Goal: Task Accomplishment & Management: Manage account settings

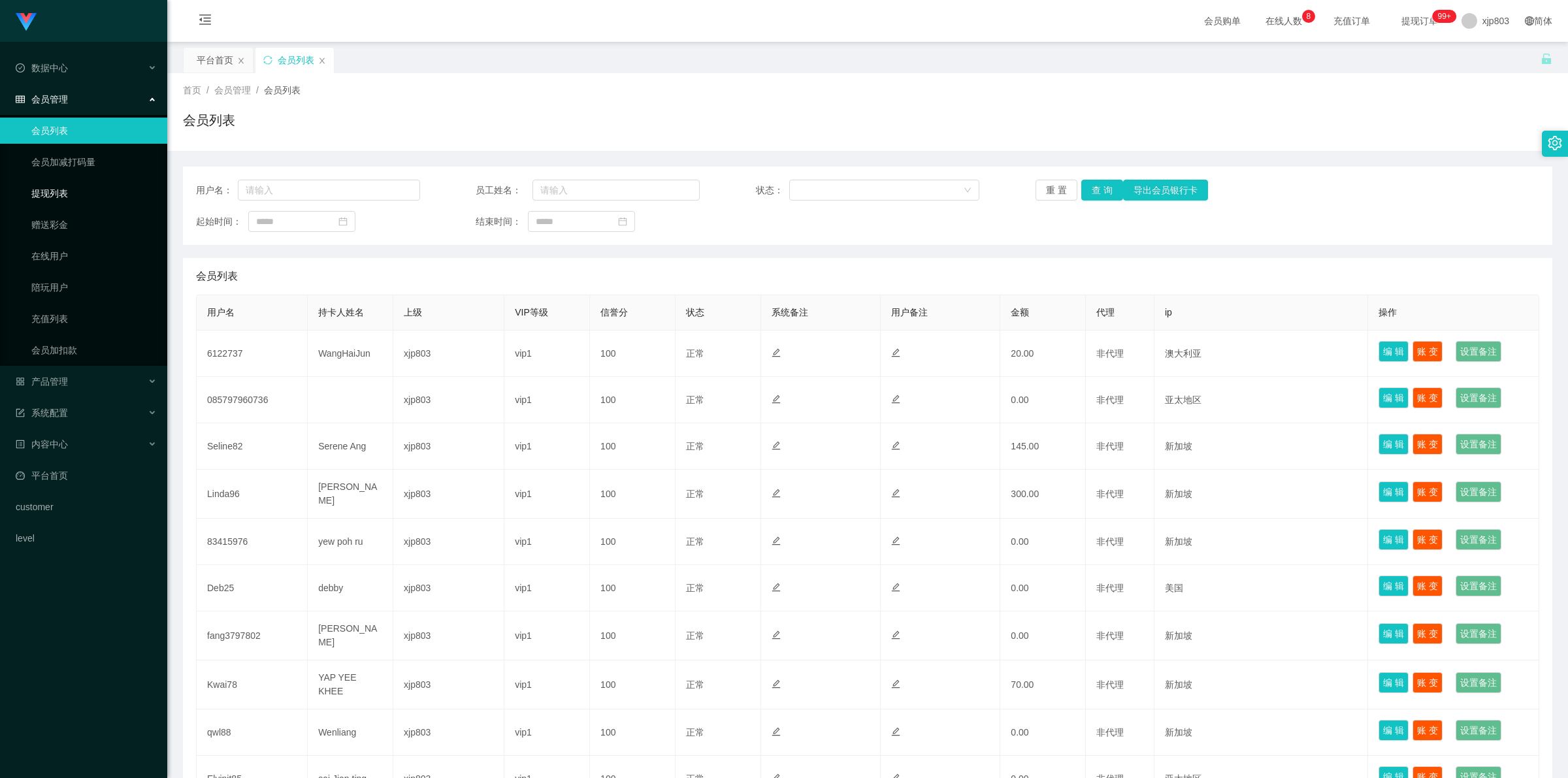
click at [70, 184] on link "提现列表" at bounding box center [94, 194] width 126 height 27
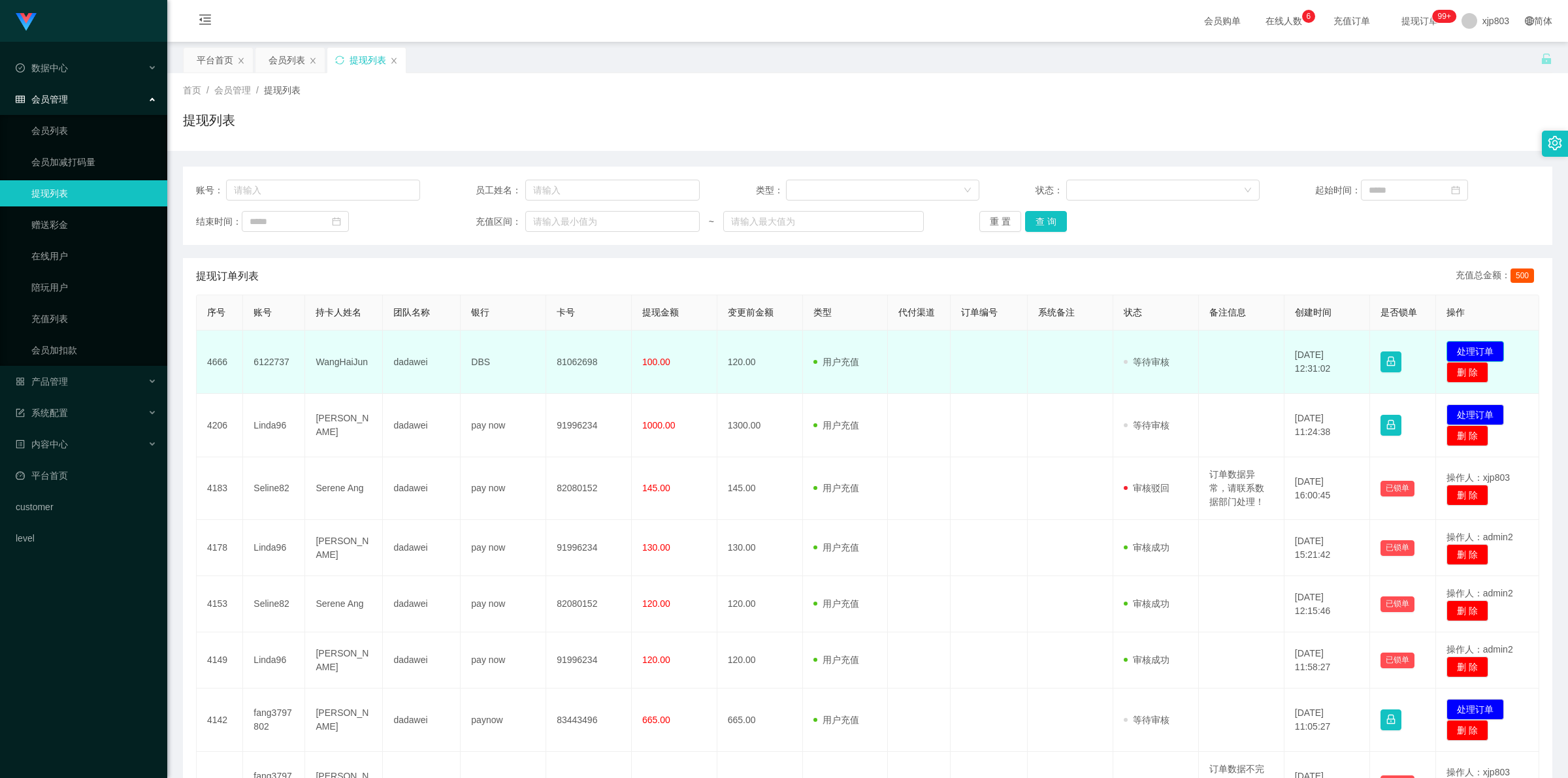
click at [1473, 350] on button "处理订单" at bounding box center [1474, 351] width 58 height 21
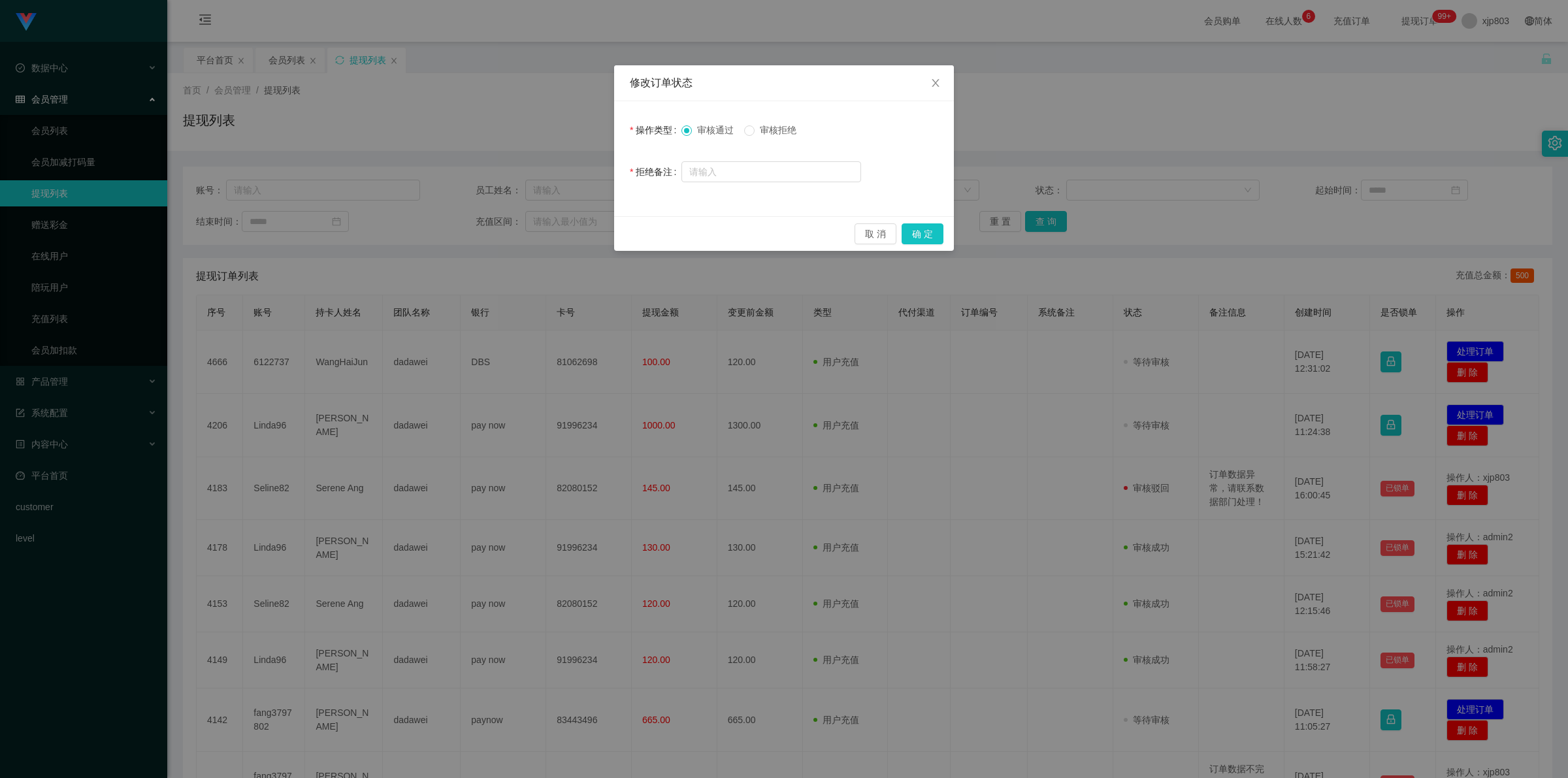
click at [774, 128] on span "审核拒绝" at bounding box center [777, 130] width 47 height 11
click at [935, 243] on button "确 定" at bounding box center [922, 234] width 42 height 21
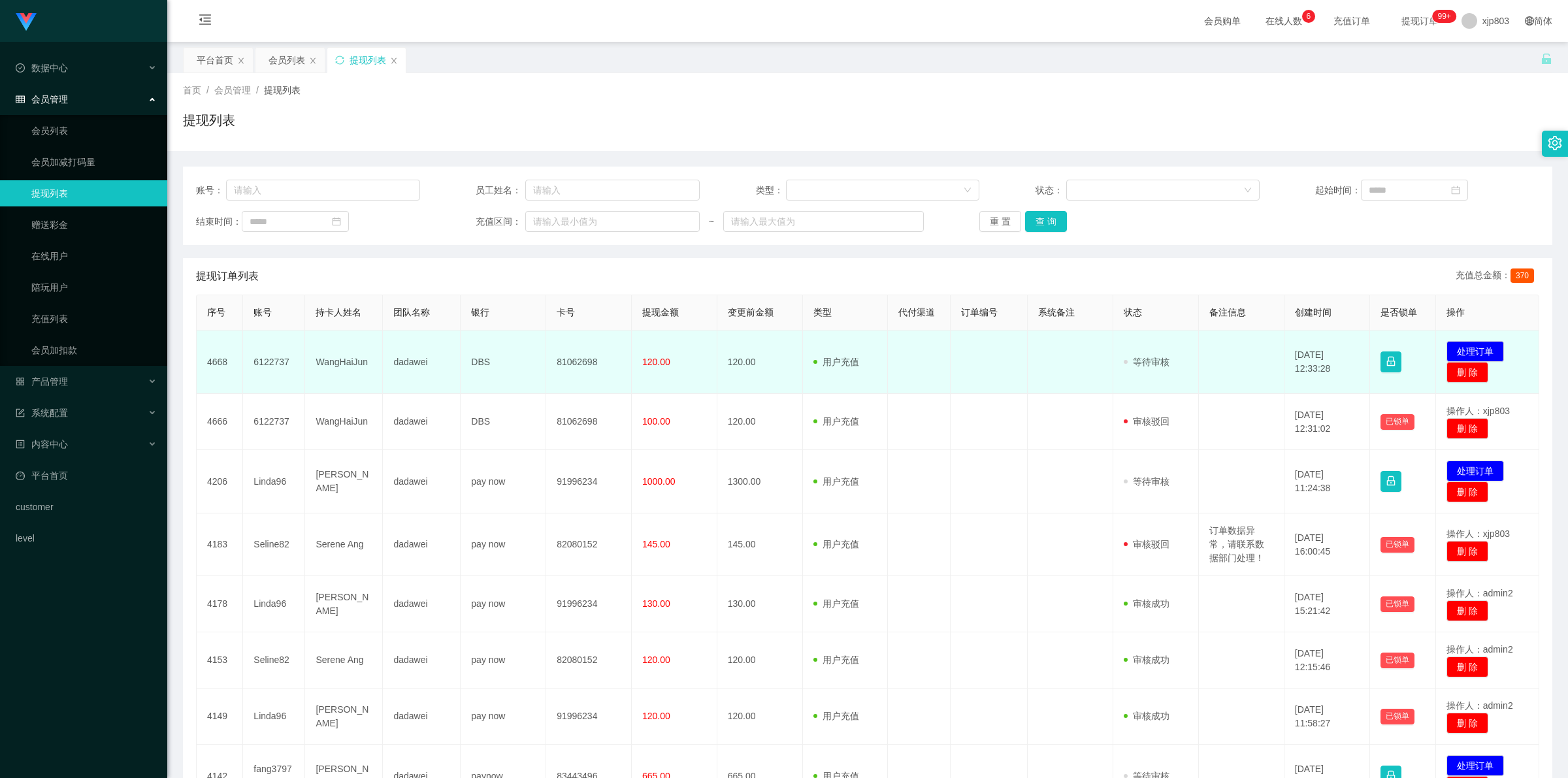
click at [273, 358] on td "6122737" at bounding box center [274, 362] width 62 height 64
copy td "6122737"
click at [363, 360] on td "WangHaiJun" at bounding box center [344, 362] width 78 height 64
drag, startPoint x: 243, startPoint y: 360, endPoint x: 364, endPoint y: 373, distance: 121.7
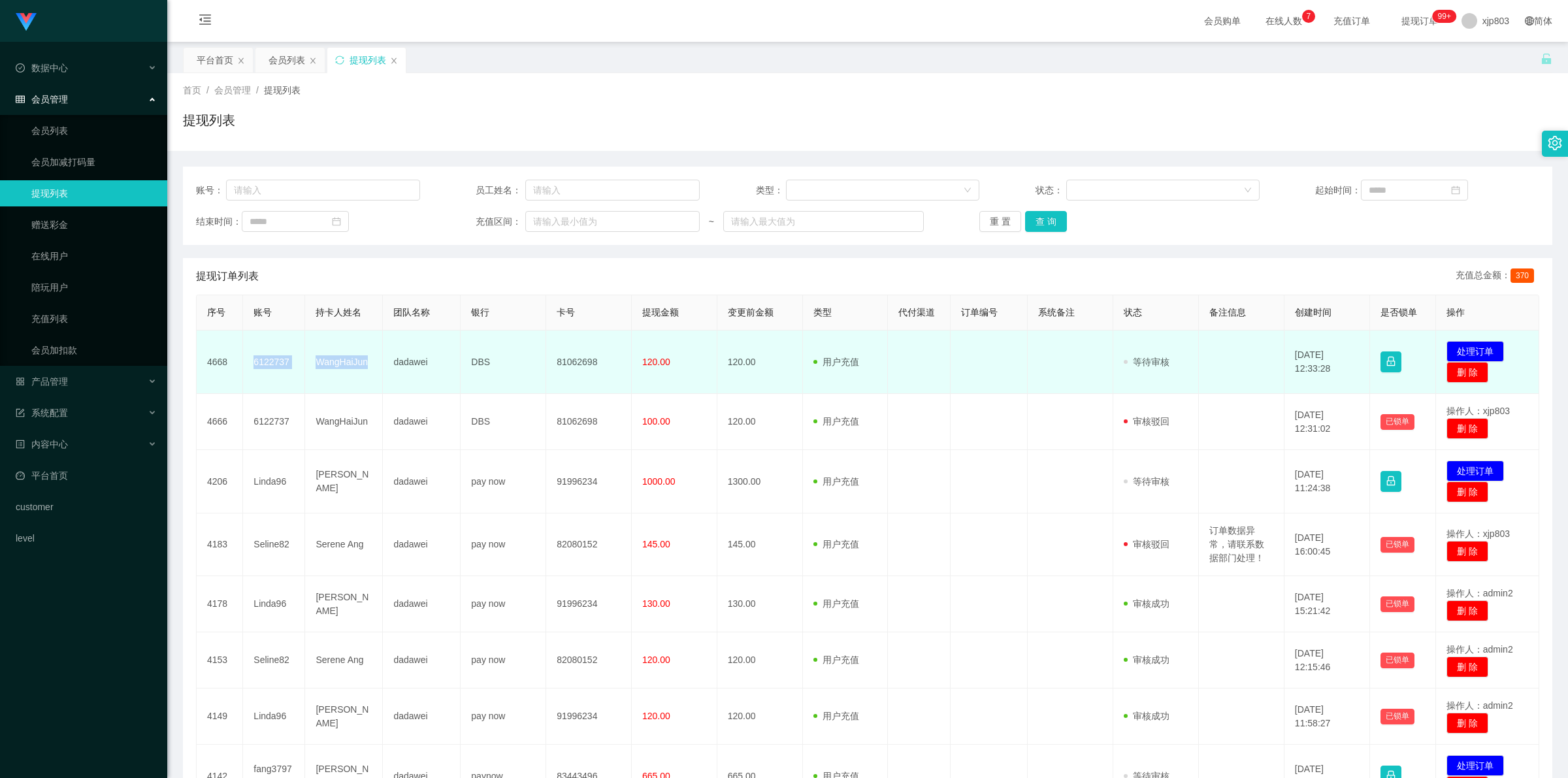
click at [364, 373] on tr "4668 6122737 WangHaiJun dadawei DBS 81062698 120.00 120.00 用户充值 人工扣款 审核驳回 审核成功 …" at bounding box center [868, 362] width 1342 height 64
copy tr "6122737 WangHaiJun"
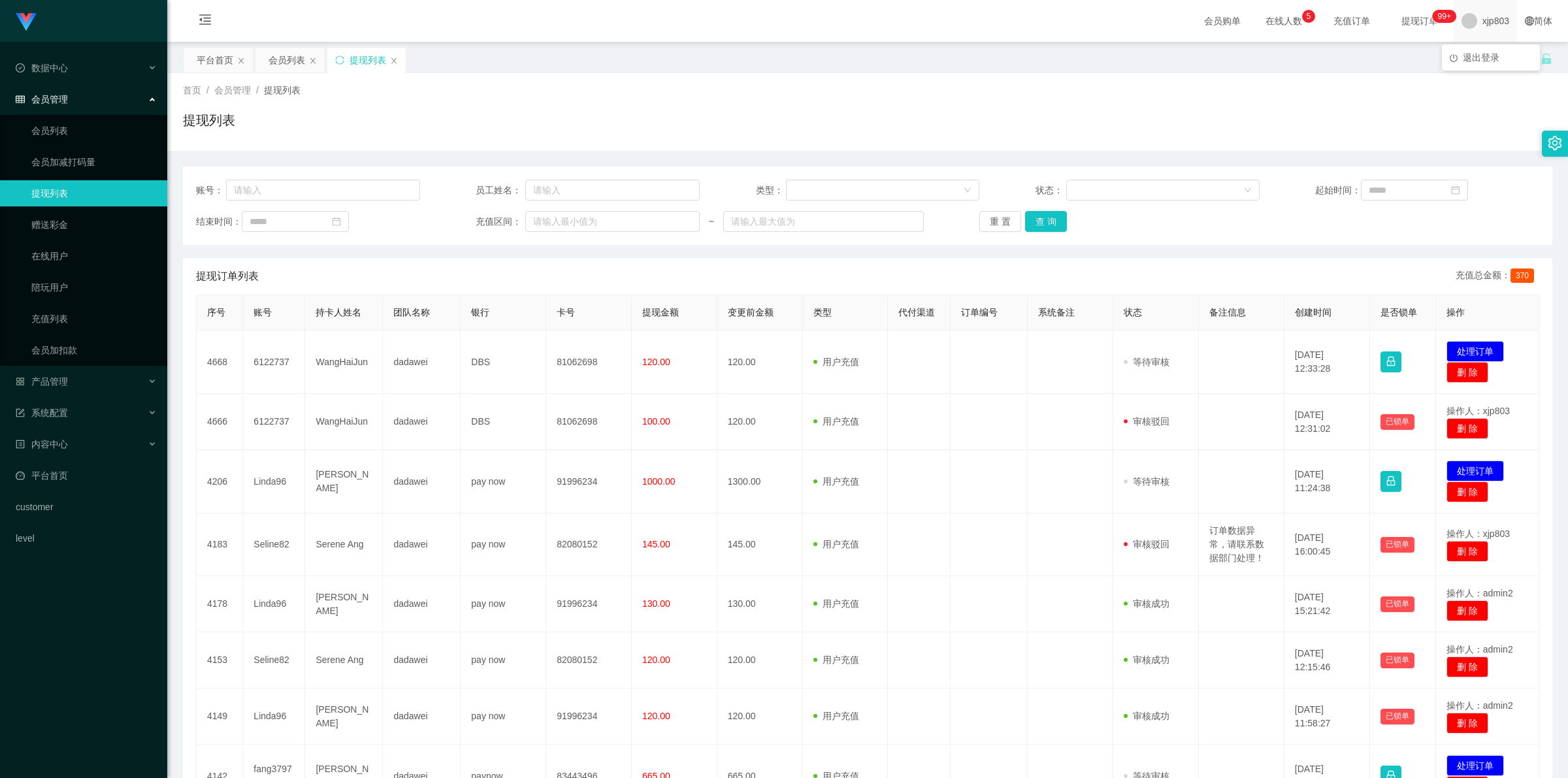
click at [1482, 18] on span "xjp803" at bounding box center [1495, 20] width 27 height 42
click at [1474, 52] on span "退出登录" at bounding box center [1480, 58] width 36 height 11
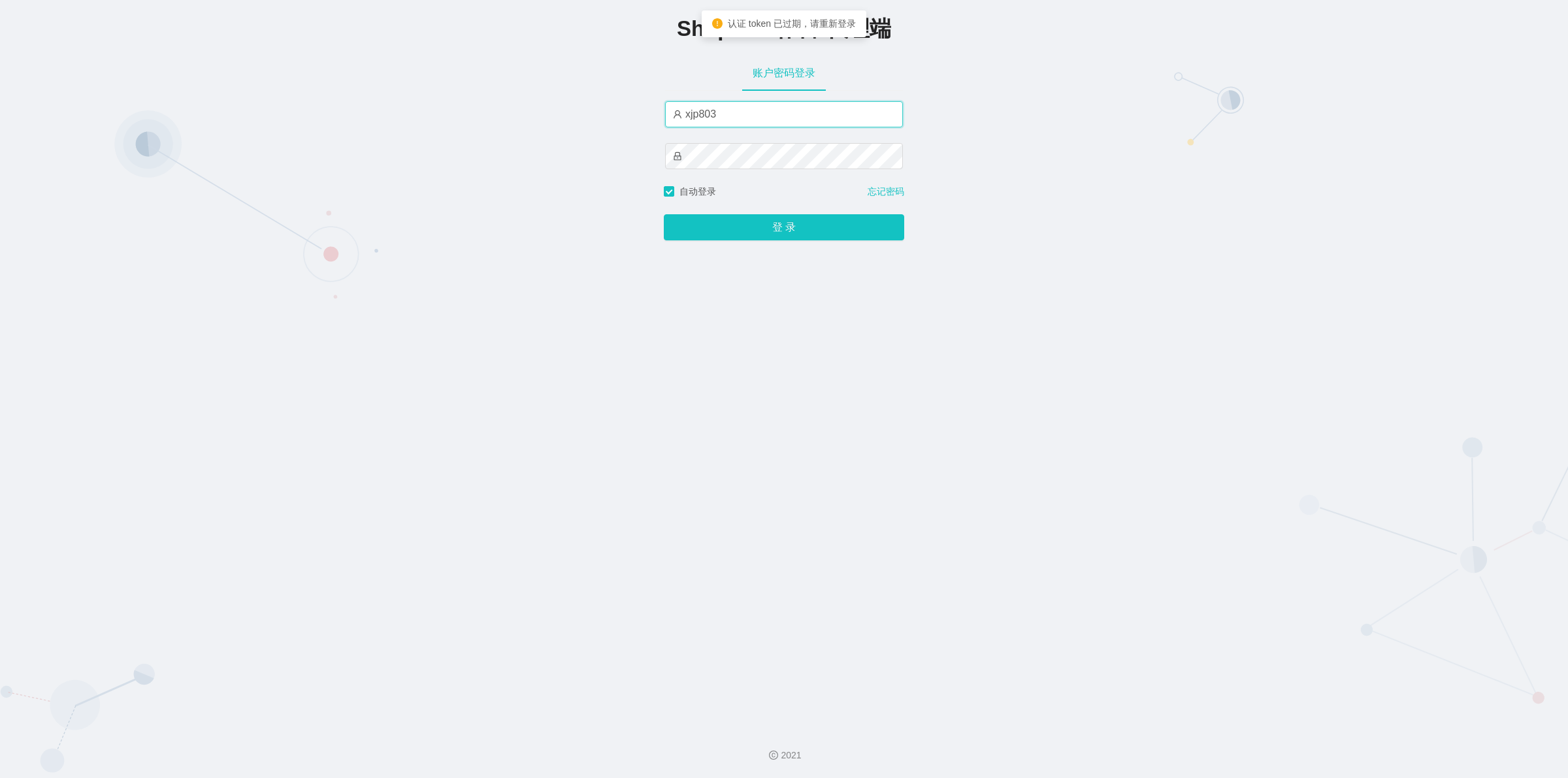
click at [738, 112] on input "xjp803" at bounding box center [784, 114] width 238 height 27
type input "yn03"
click at [753, 218] on button "登 录" at bounding box center [784, 227] width 241 height 27
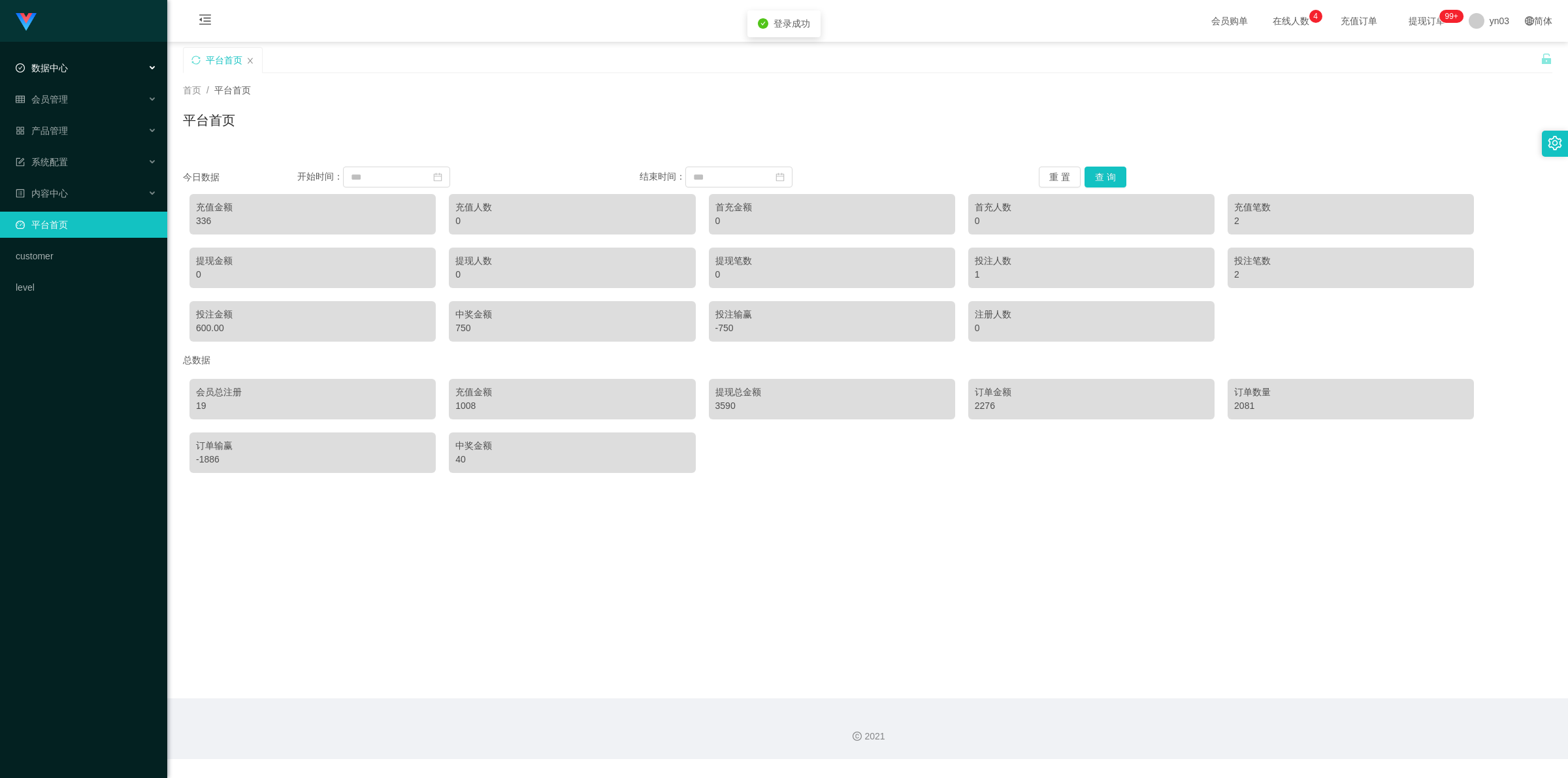
click at [73, 64] on div "数据中心" at bounding box center [83, 68] width 167 height 27
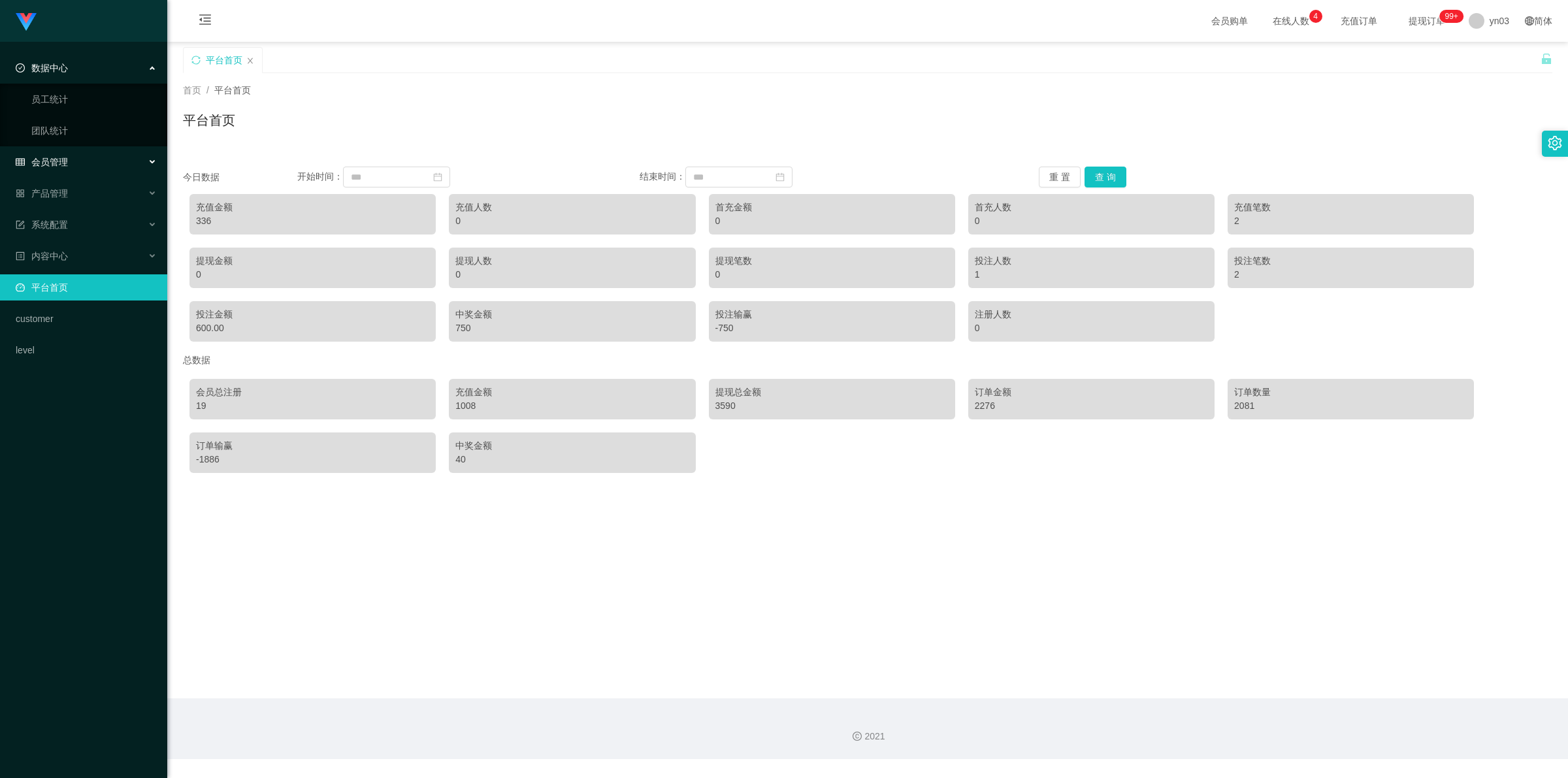
click at [56, 158] on span "会员管理" at bounding box center [42, 162] width 52 height 11
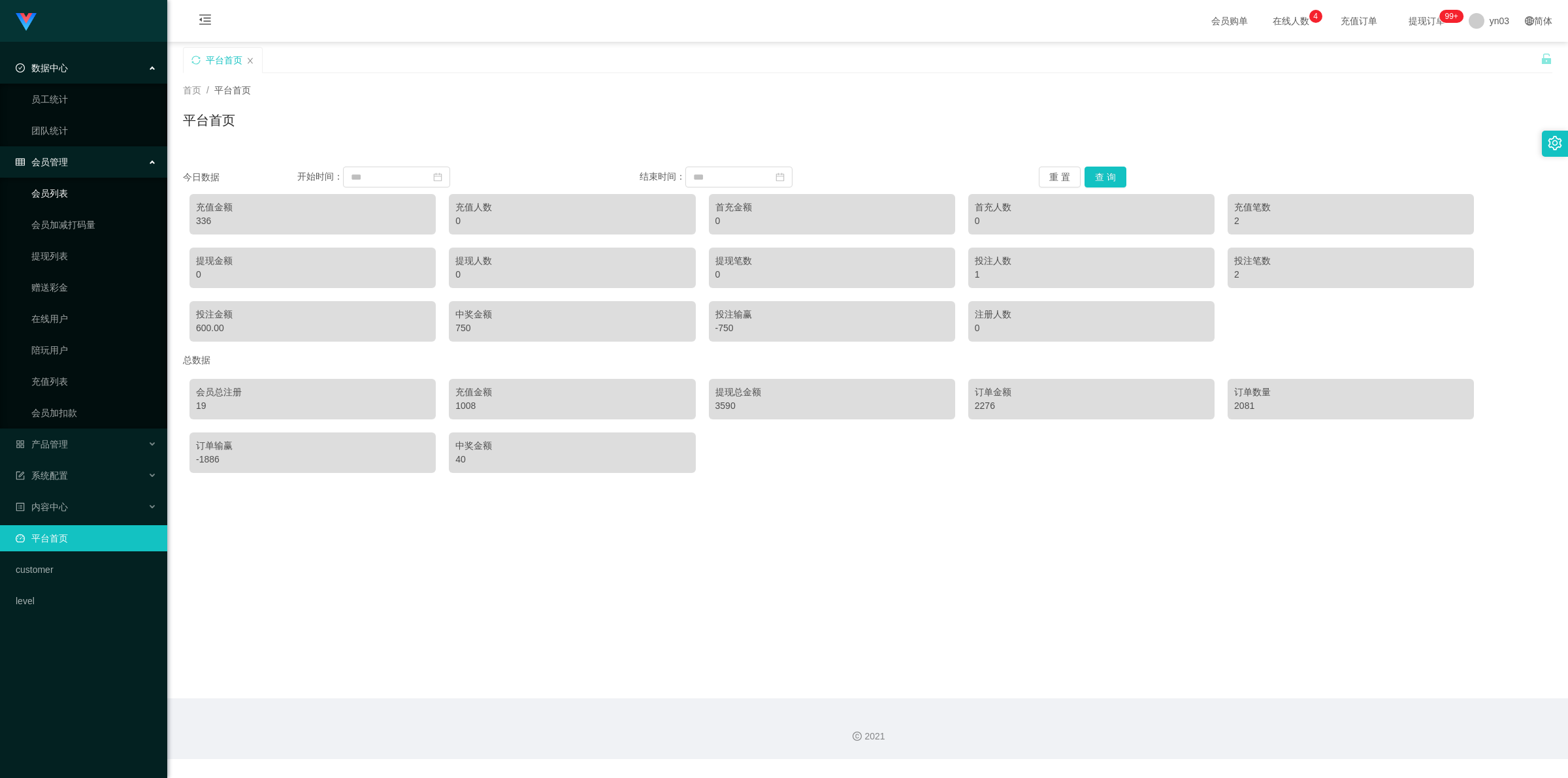
click at [67, 200] on link "会员列表" at bounding box center [94, 194] width 126 height 27
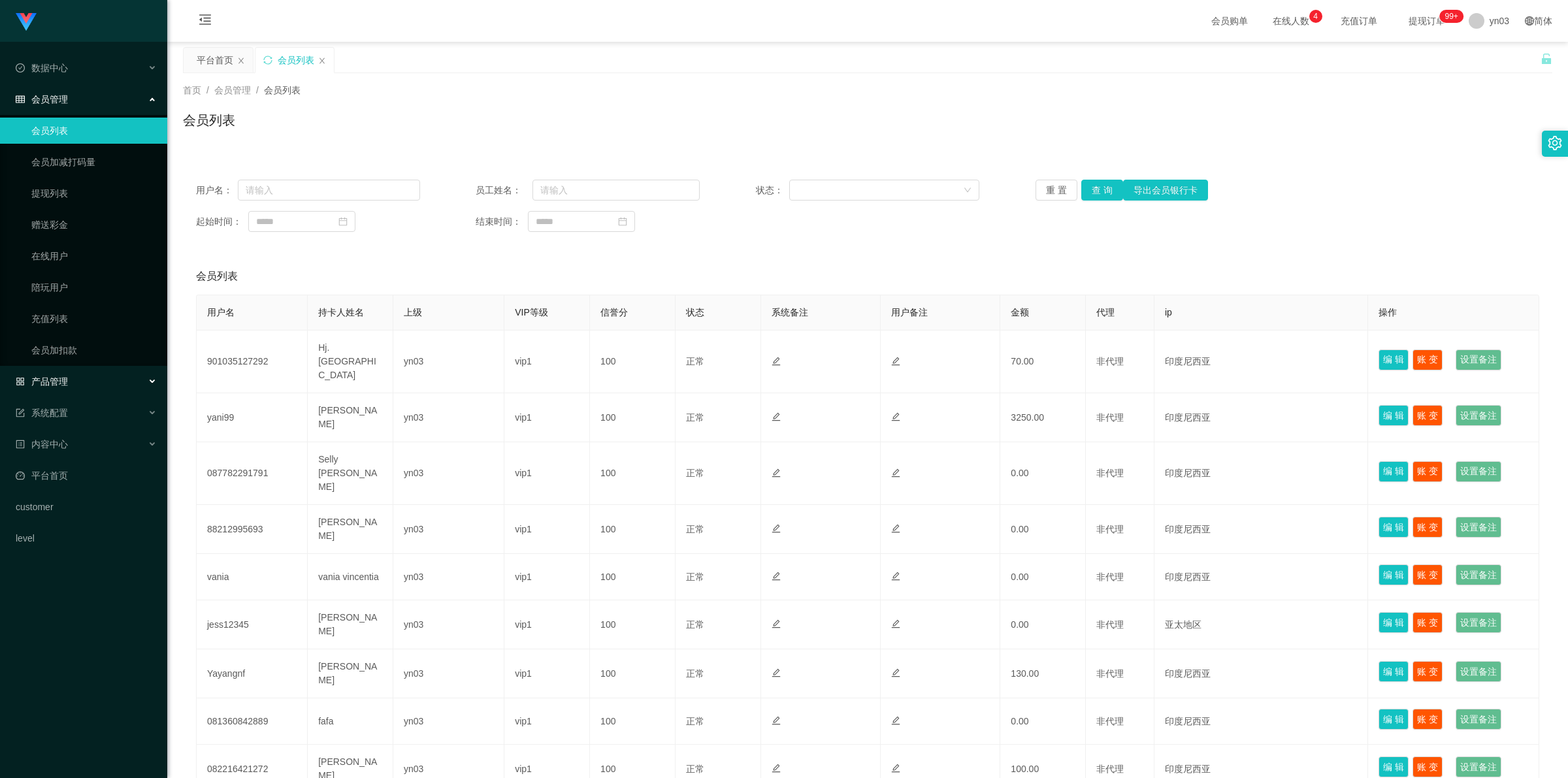
click at [57, 392] on div "产品管理" at bounding box center [83, 381] width 167 height 27
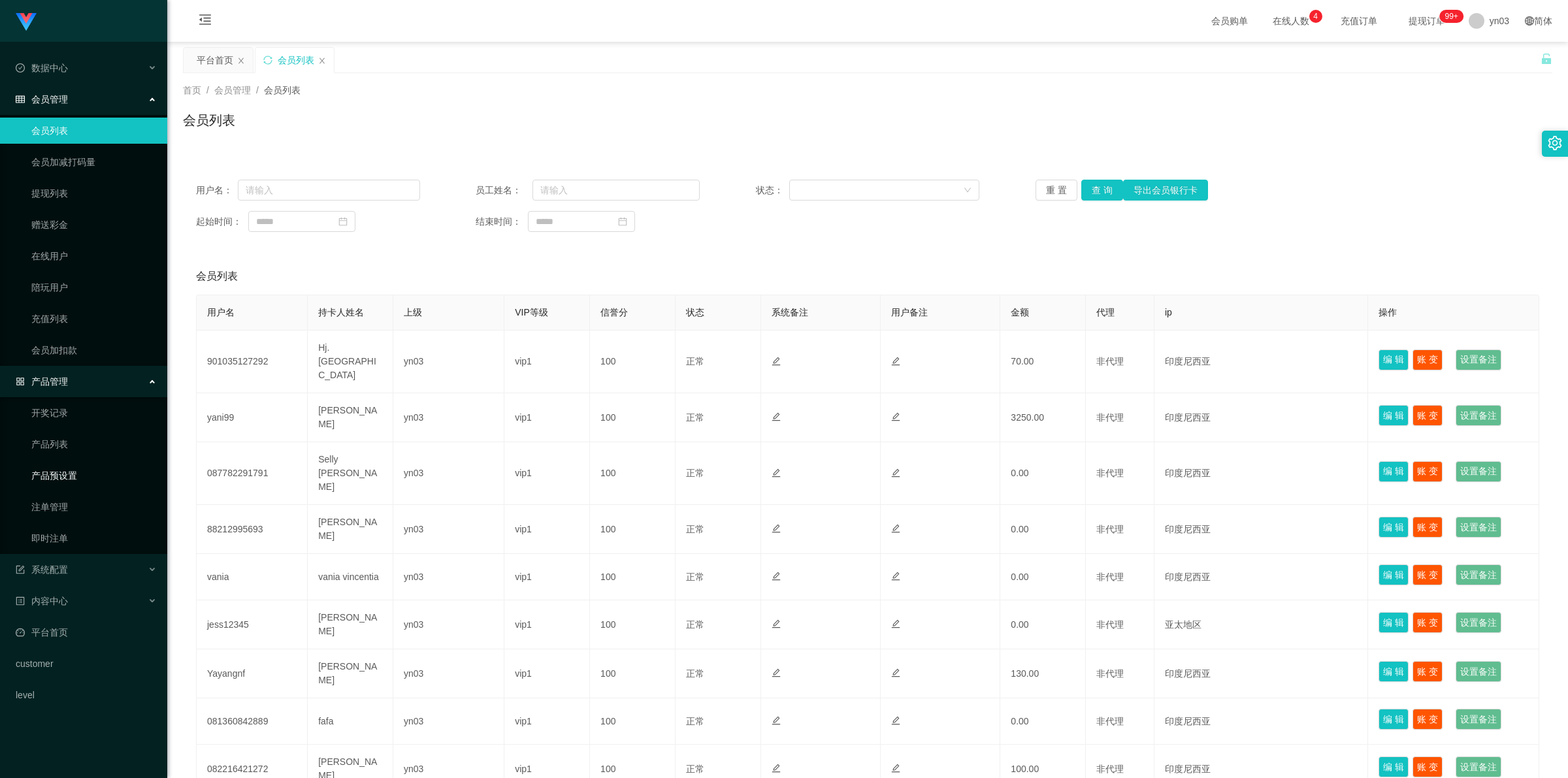
click at [81, 474] on link "产品预设置" at bounding box center [94, 475] width 126 height 27
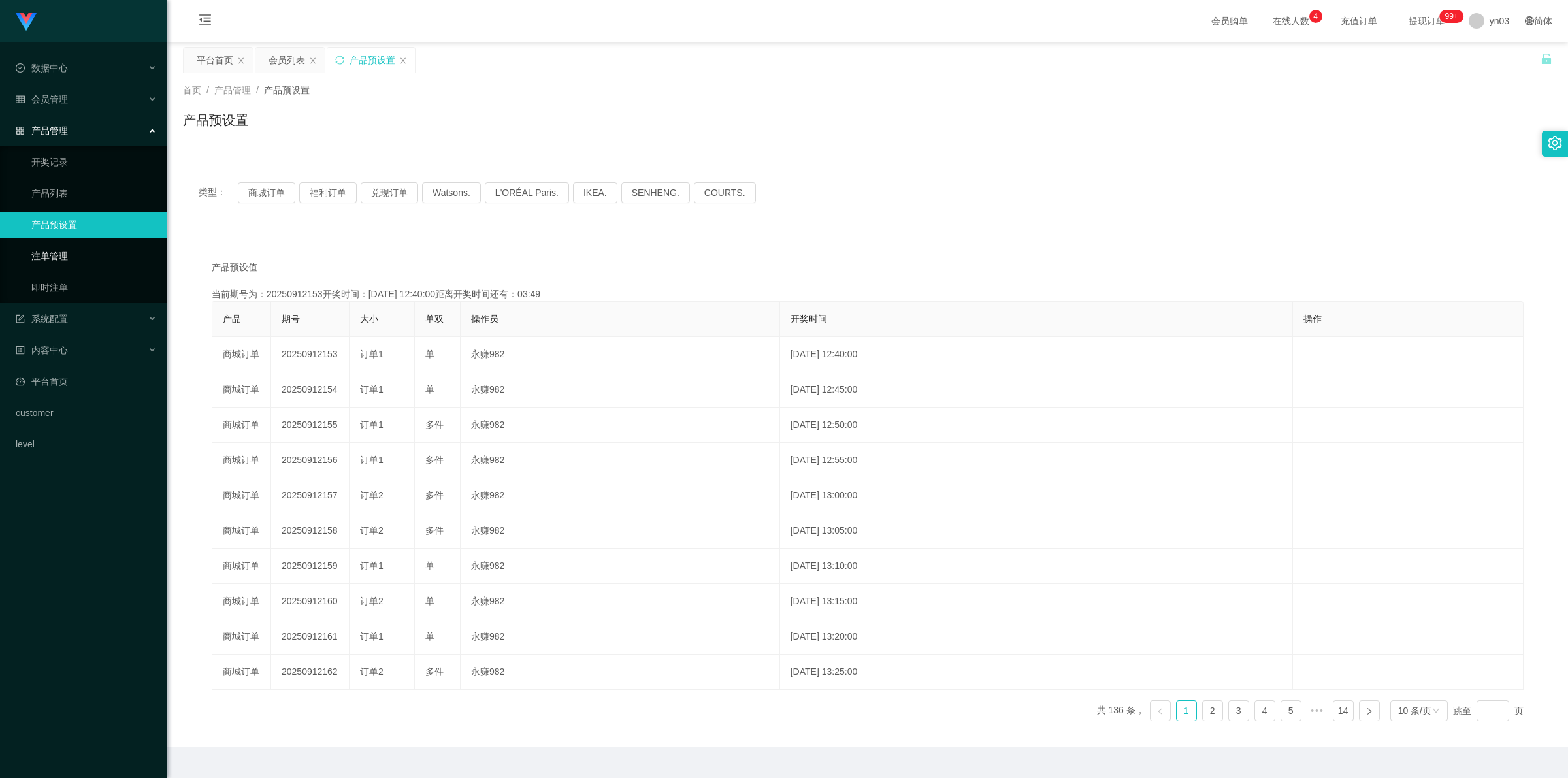
drag, startPoint x: 70, startPoint y: 260, endPoint x: 71, endPoint y: 230, distance: 30.0
click at [71, 260] on link "注单管理" at bounding box center [94, 256] width 126 height 27
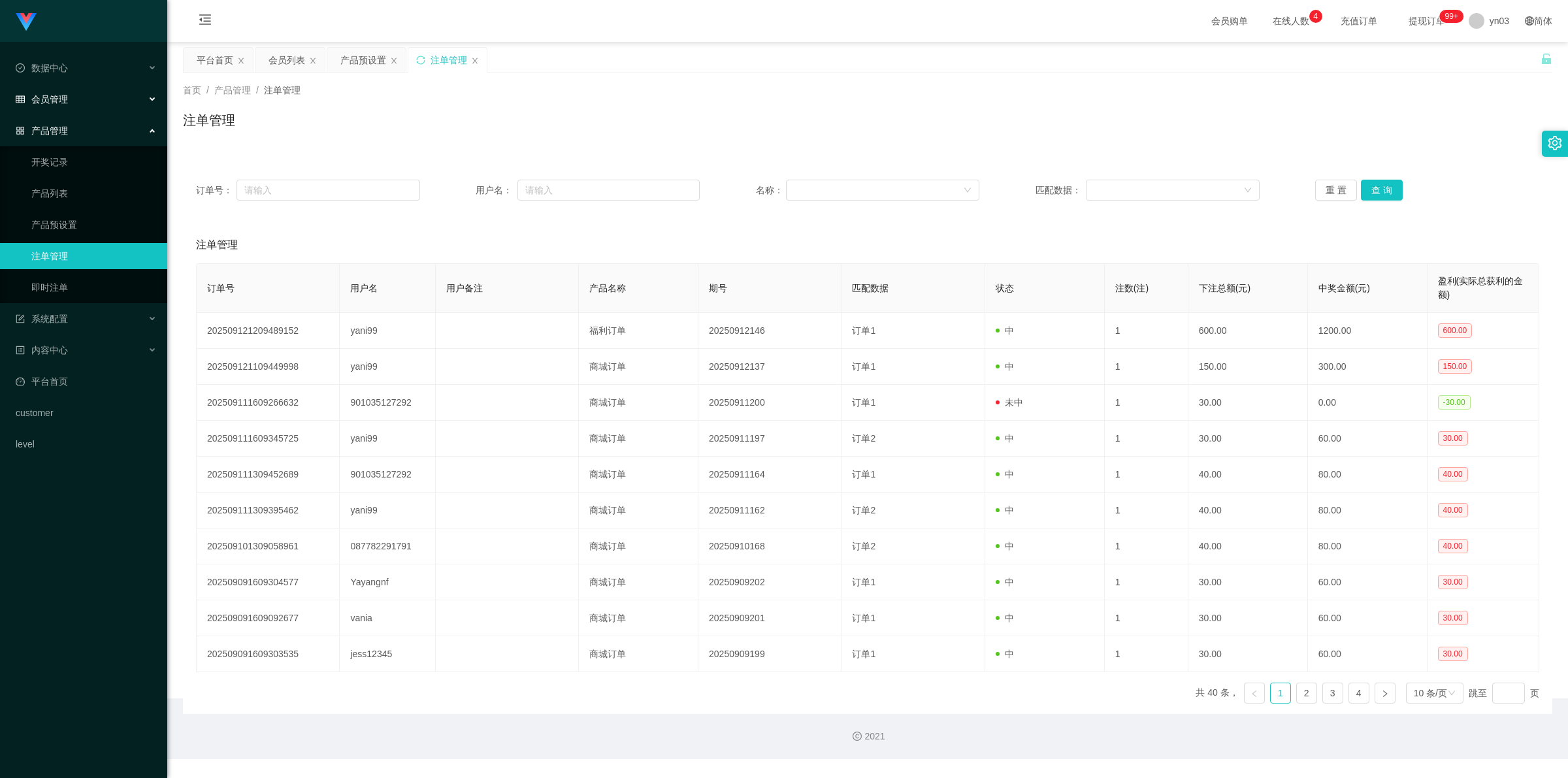
click at [72, 94] on div "会员管理" at bounding box center [83, 99] width 167 height 27
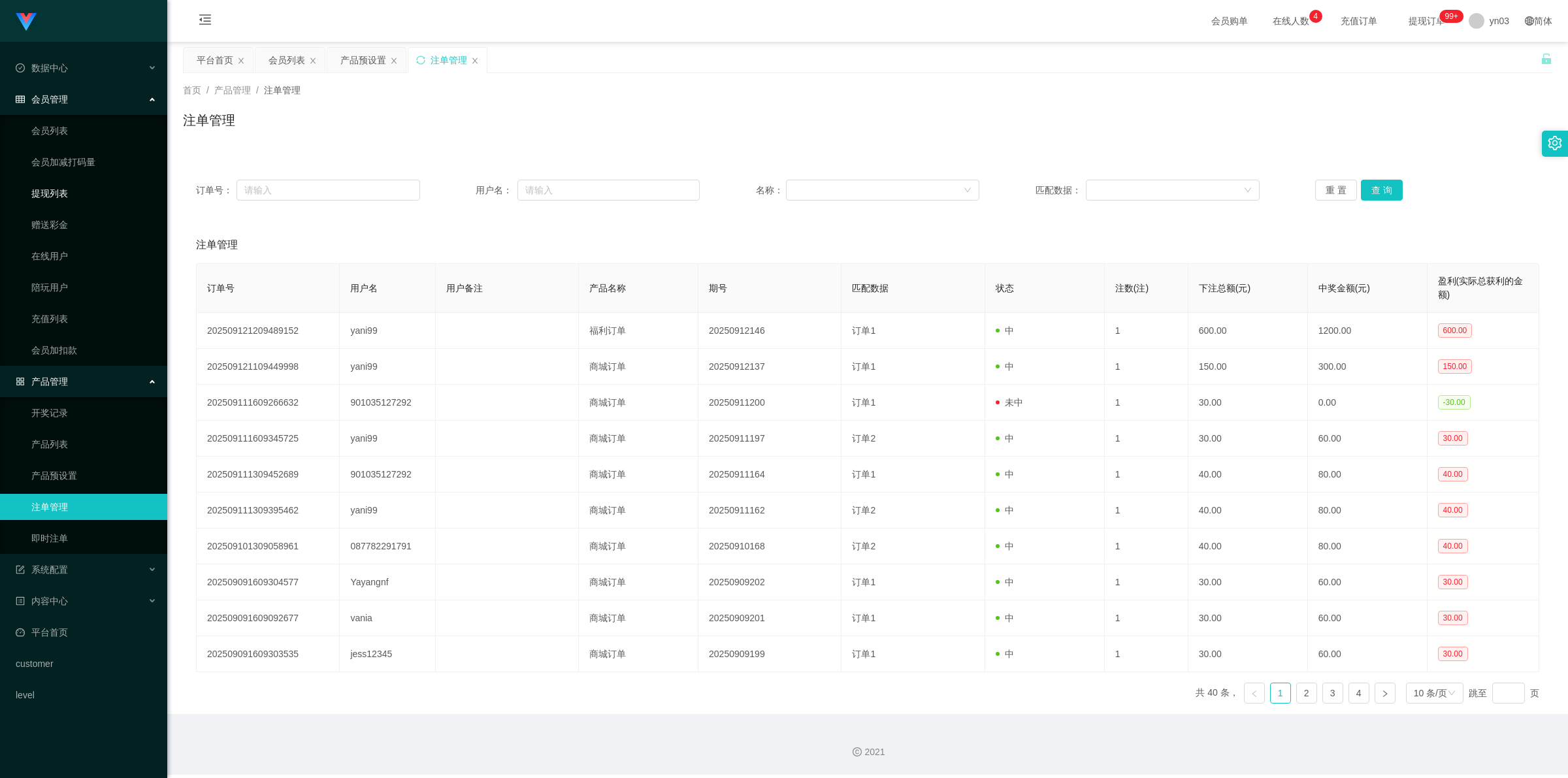
click at [58, 196] on link "提现列表" at bounding box center [94, 194] width 126 height 27
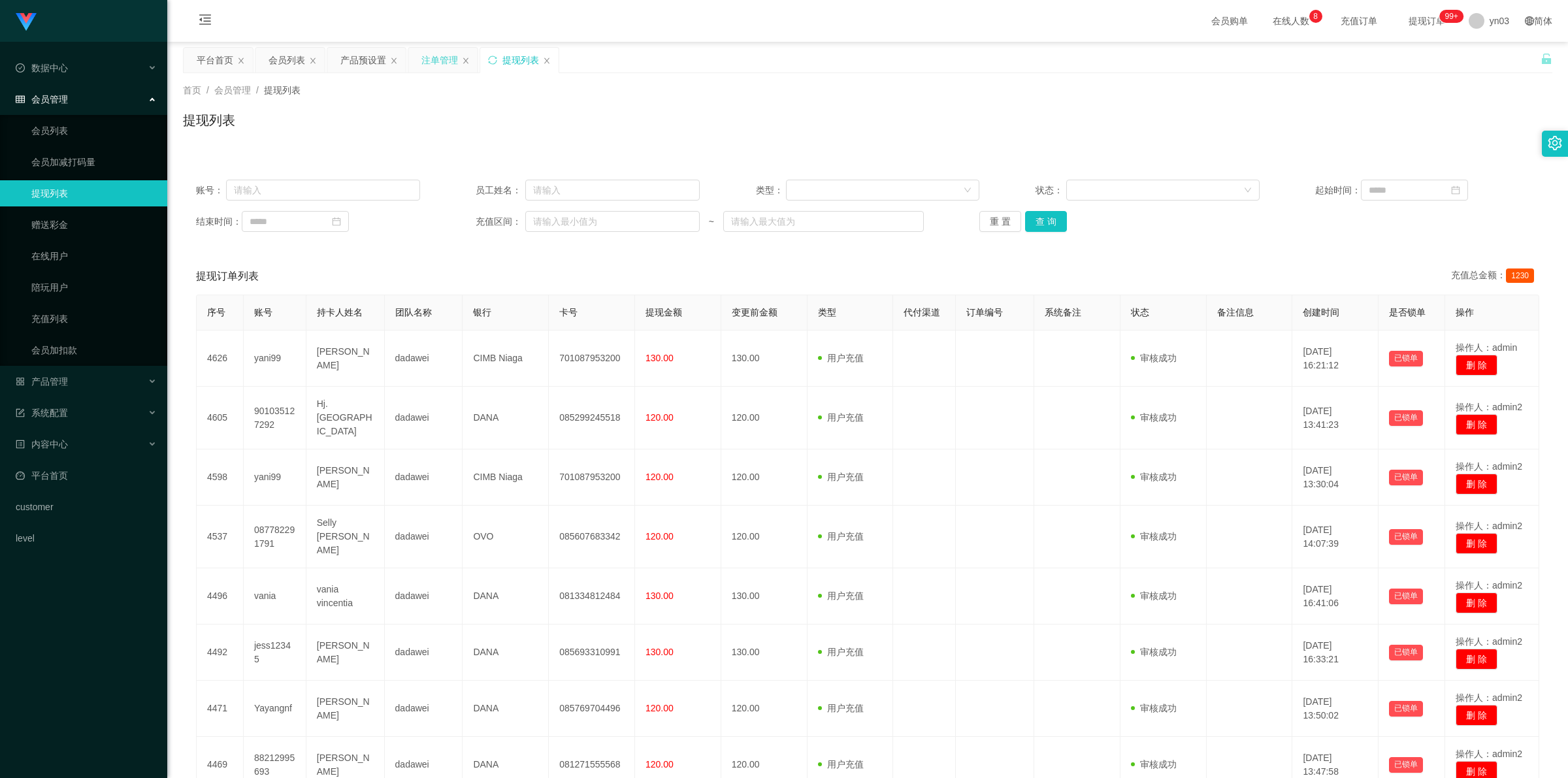
click at [446, 64] on div "注单管理" at bounding box center [439, 60] width 36 height 25
